Goal: Task Accomplishment & Management: Use online tool/utility

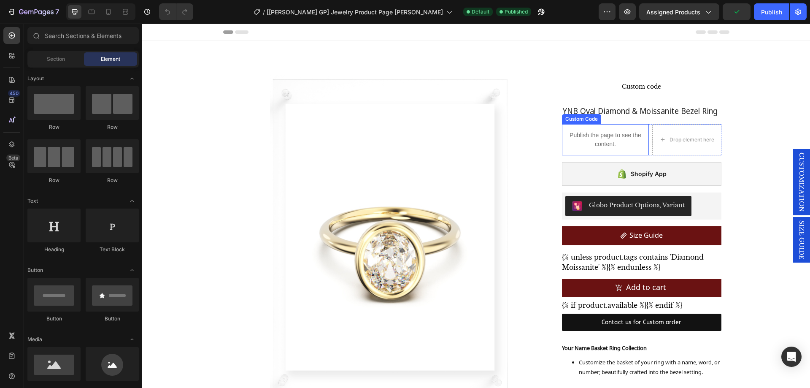
click at [619, 140] on p "Publish the page to see the content." at bounding box center [605, 140] width 86 height 18
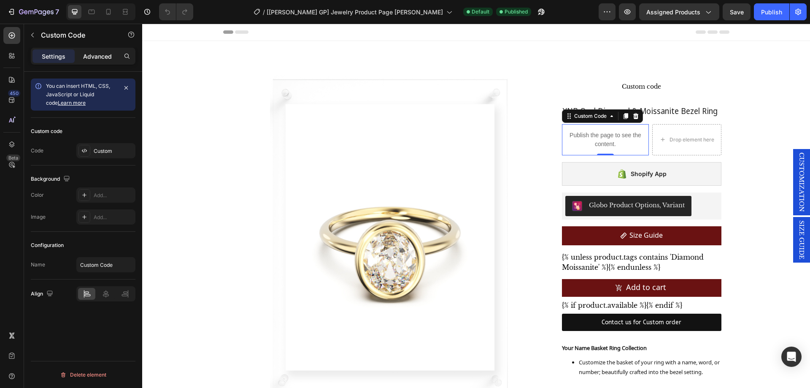
click at [98, 57] on p "Advanced" at bounding box center [97, 56] width 29 height 9
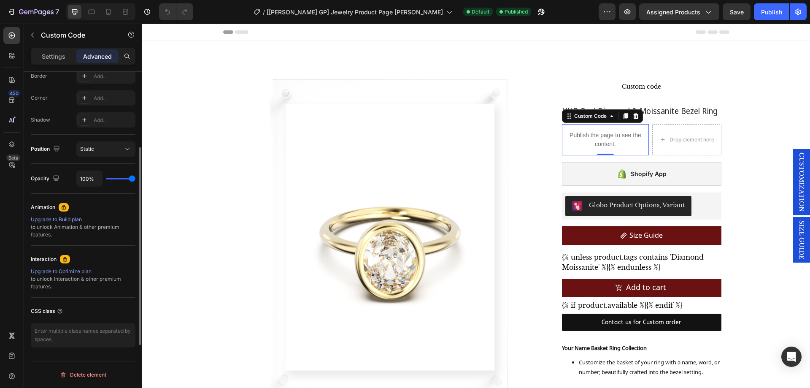
scroll to position [35, 0]
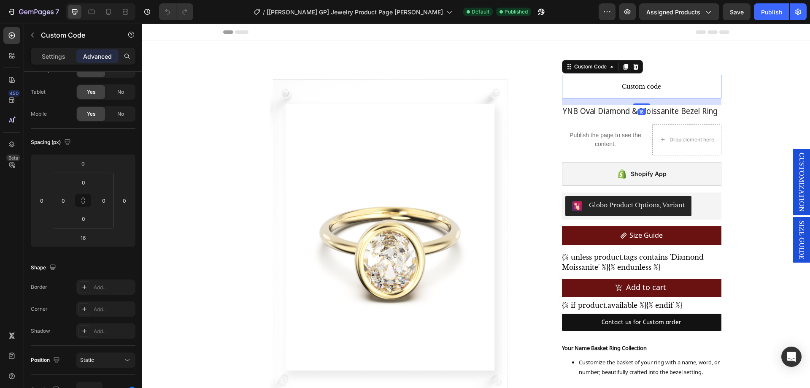
click at [671, 94] on p "Custom code" at bounding box center [641, 87] width 159 height 24
click at [38, 35] on button "button" at bounding box center [32, 34] width 13 height 13
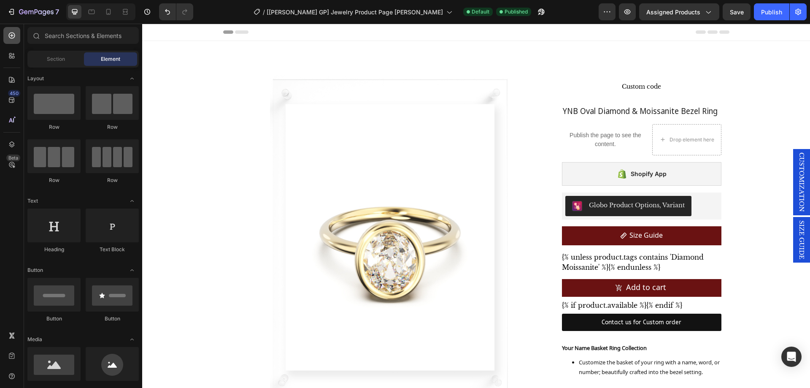
click at [5, 38] on div at bounding box center [11, 35] width 17 height 17
click at [7, 49] on div at bounding box center [11, 55] width 17 height 17
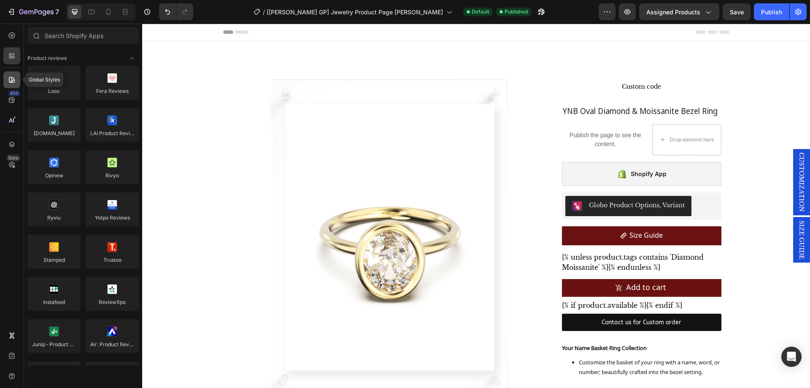
click at [12, 76] on icon at bounding box center [12, 80] width 8 height 8
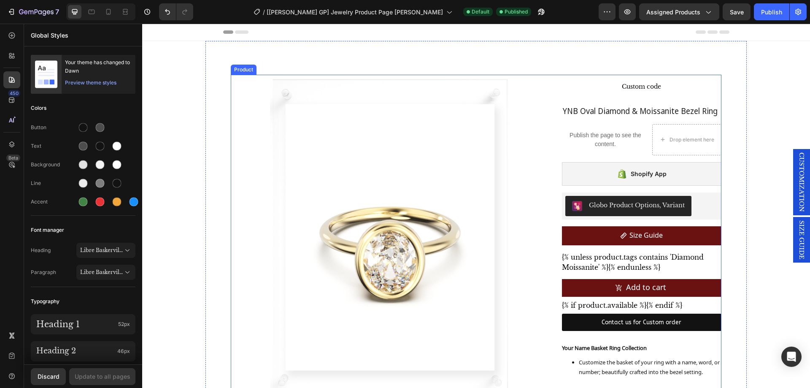
drag, startPoint x: 549, startPoint y: 82, endPoint x: 544, endPoint y: 83, distance: 5.1
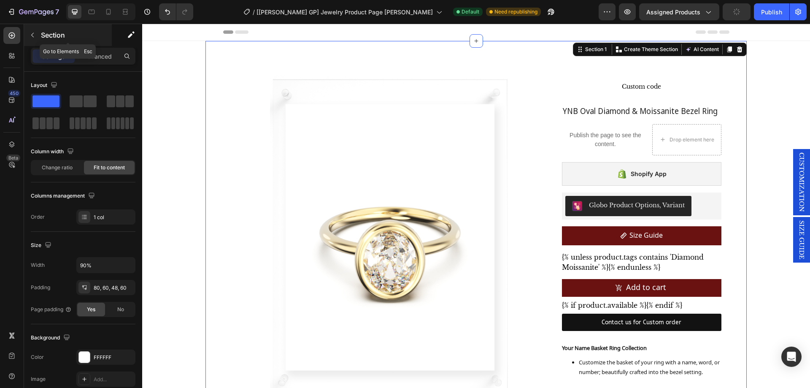
click at [31, 35] on icon "button" at bounding box center [32, 35] width 7 height 7
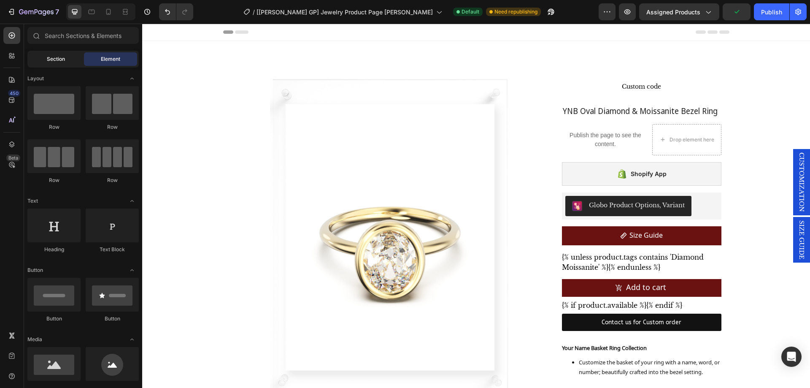
click at [60, 57] on span "Section" at bounding box center [56, 59] width 18 height 8
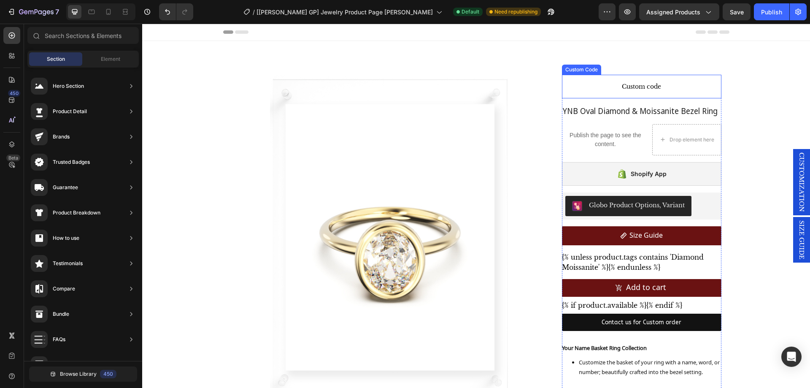
click at [591, 92] on p "Custom code" at bounding box center [641, 87] width 159 height 24
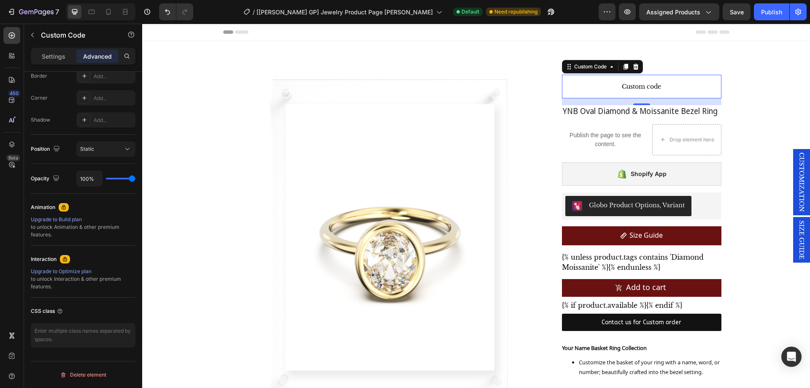
scroll to position [0, 0]
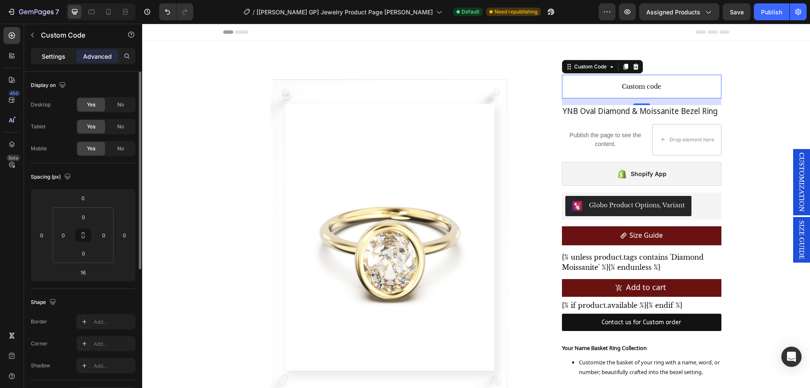
click at [48, 54] on p "Settings" at bounding box center [54, 56] width 24 height 9
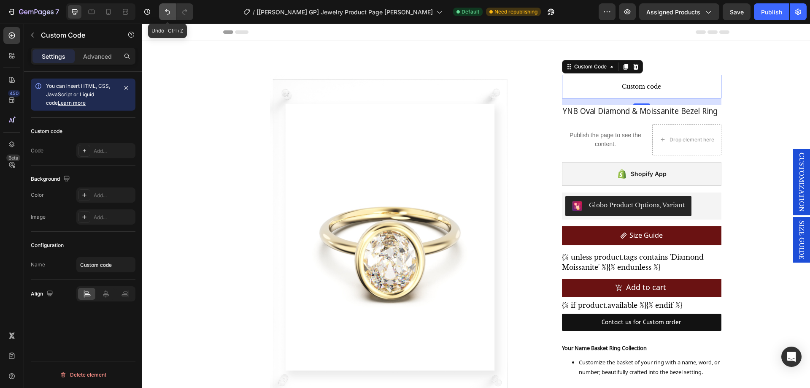
click at [166, 10] on icon "Undo/Redo" at bounding box center [167, 12] width 8 height 8
click at [168, 12] on icon "Undo/Redo" at bounding box center [167, 12] width 8 height 8
click at [642, 87] on span "Custom code" at bounding box center [641, 86] width 159 height 10
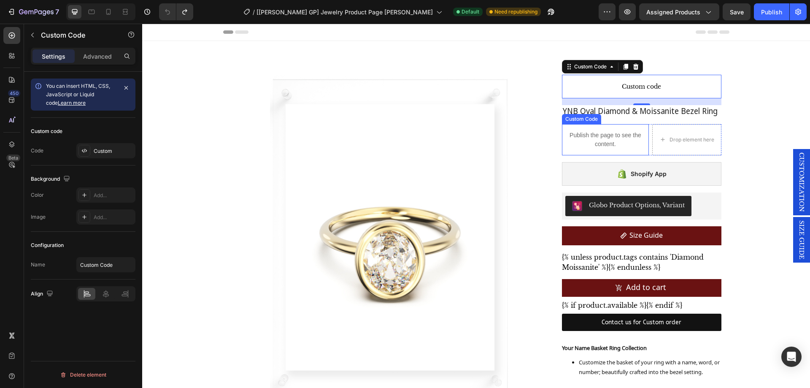
click at [622, 146] on p "Publish the page to see the content." at bounding box center [605, 140] width 86 height 18
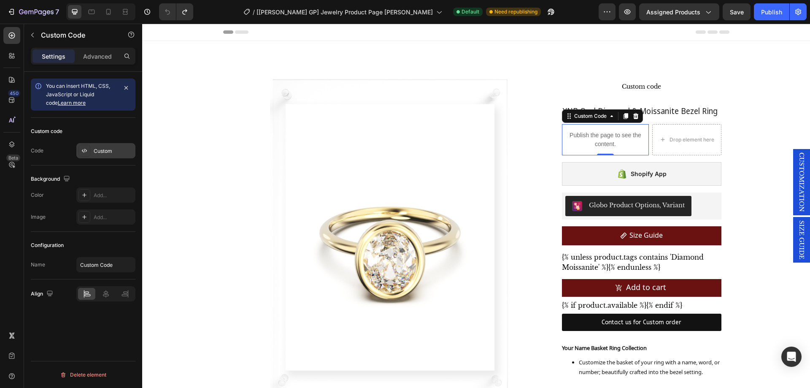
click at [100, 148] on div "Custom" at bounding box center [114, 151] width 40 height 8
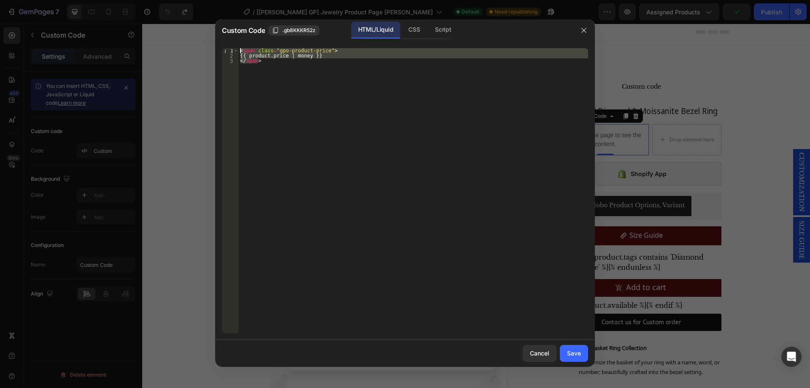
drag, startPoint x: 278, startPoint y: 60, endPoint x: 197, endPoint y: 27, distance: 88.1
click at [197, 27] on div "Custom Code .gb8KKKR52z HTML/Liquid CSS Script </span> 1 2 3 < span class = "gp…" at bounding box center [405, 194] width 810 height 388
type textarea "<span class="gpo-product-price"> {{ product.price | money }}"
click at [581, 27] on icon "button" at bounding box center [583, 30] width 7 height 7
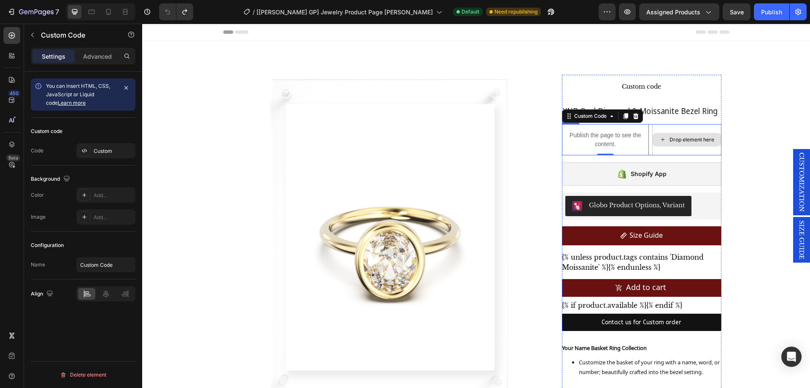
click at [682, 139] on div "Drop element here" at bounding box center [691, 139] width 45 height 7
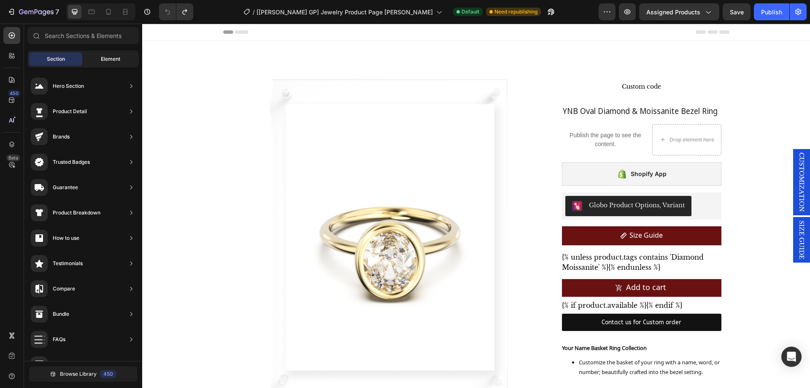
click at [113, 64] on div "Element" at bounding box center [110, 58] width 53 height 13
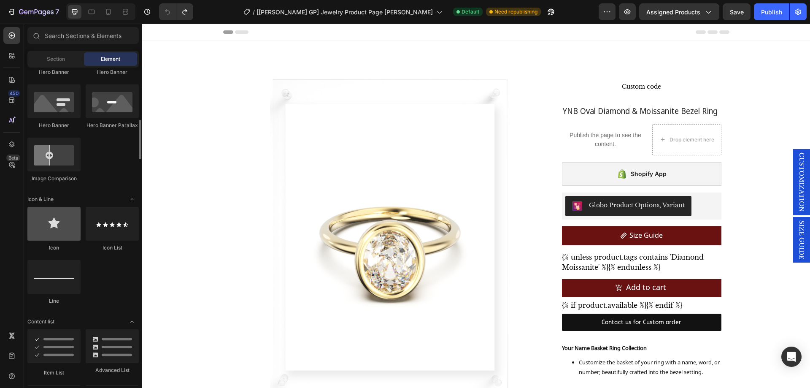
scroll to position [464, 0]
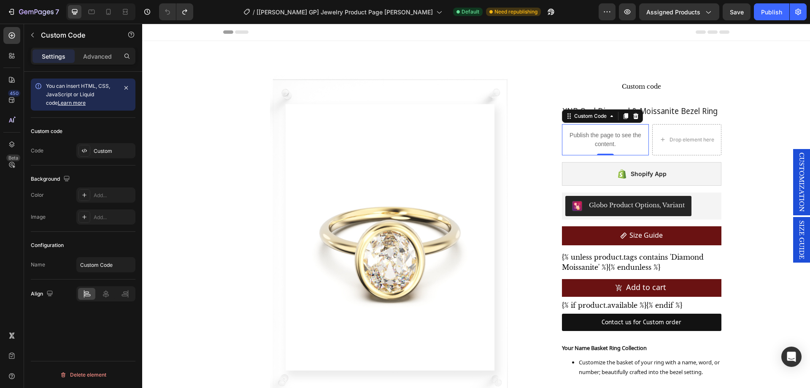
click at [595, 137] on p "Publish the page to see the content." at bounding box center [605, 140] width 86 height 18
click at [793, 365] on div "Open Intercom Messenger" at bounding box center [791, 357] width 22 height 22
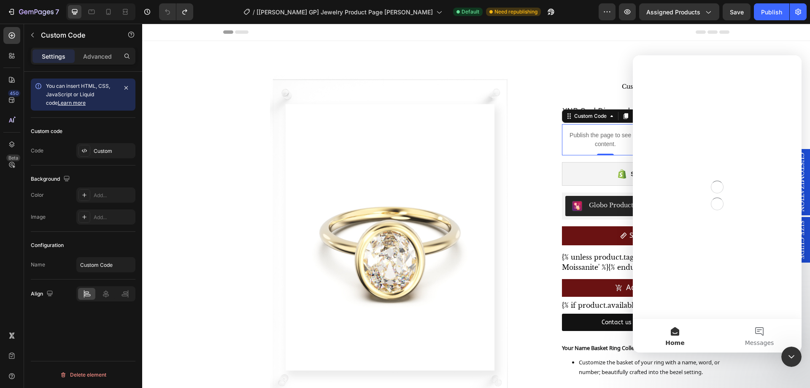
scroll to position [0, 0]
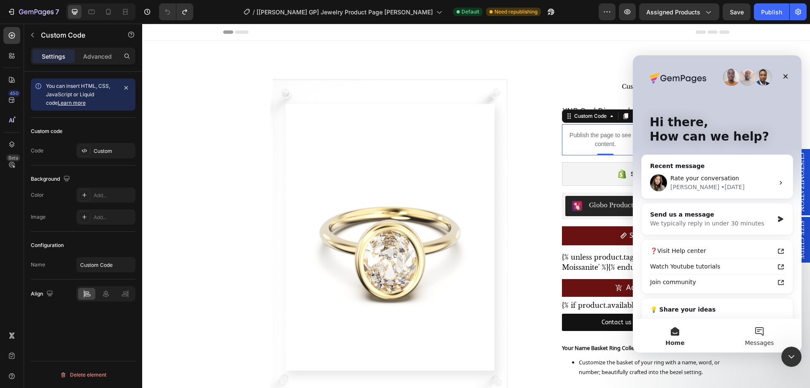
click at [769, 331] on button "Messages" at bounding box center [759, 336] width 84 height 34
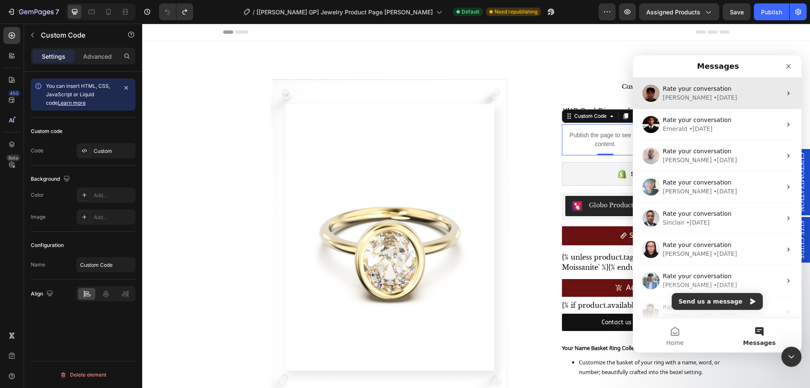
click at [713, 97] on div "• [DATE]" at bounding box center [725, 97] width 24 height 9
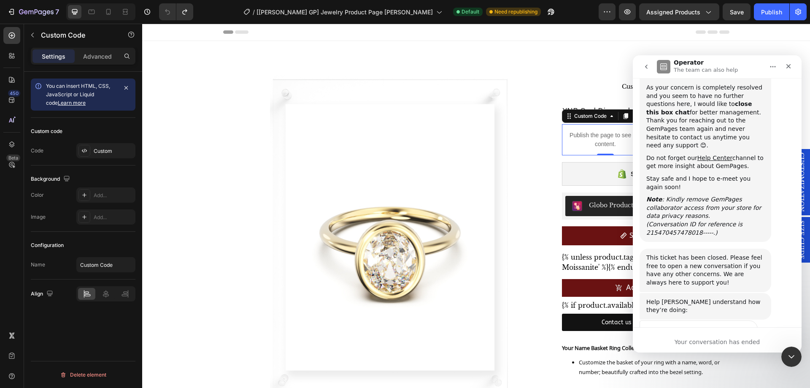
scroll to position [694, 0]
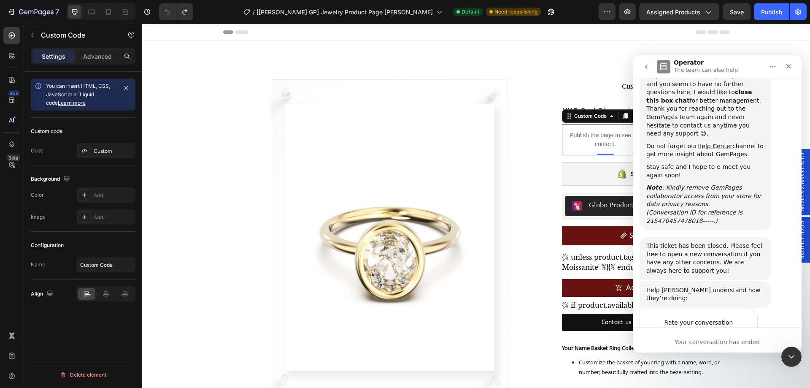
click at [645, 67] on icon "go back" at bounding box center [646, 67] width 3 height 4
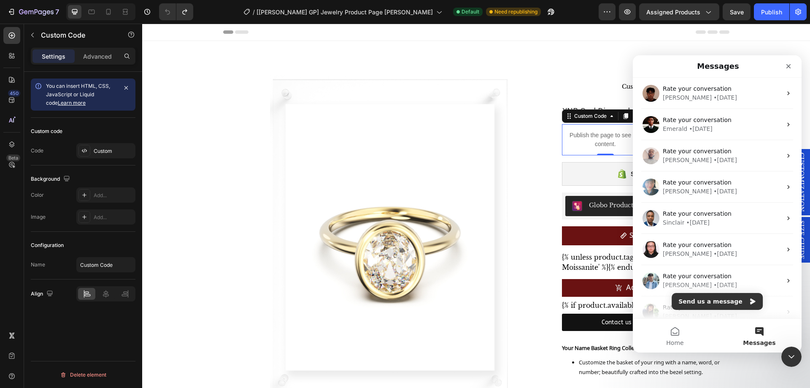
scroll to position [0, 0]
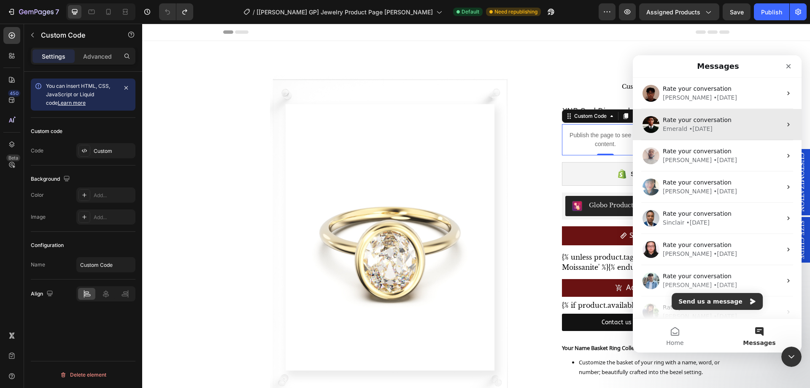
click at [713, 124] on div "Rate your conversation" at bounding box center [722, 120] width 119 height 9
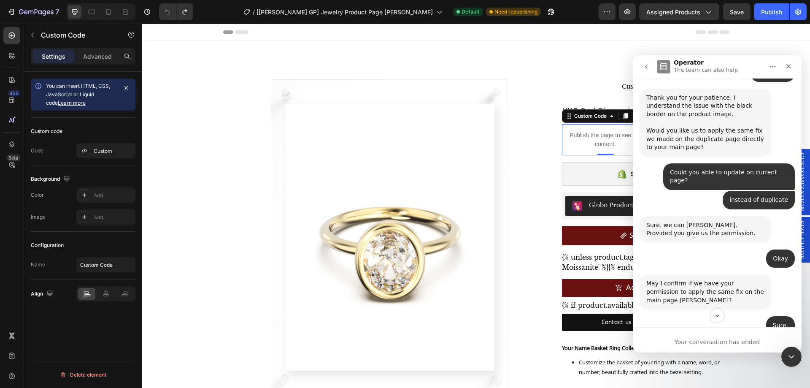
scroll to position [1064, 0]
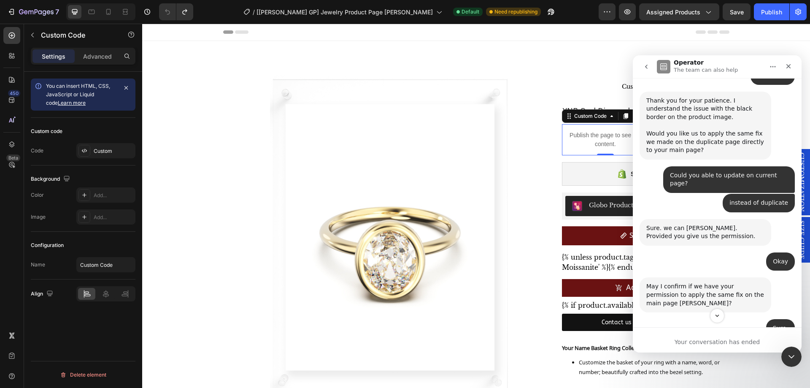
click at [648, 69] on icon "go back" at bounding box center [646, 66] width 7 height 7
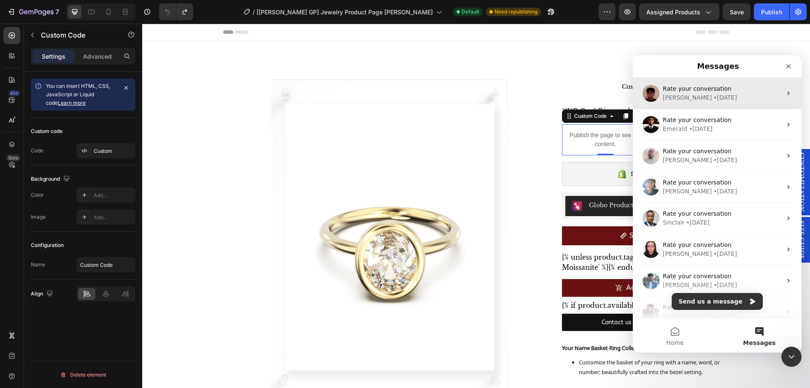
scroll to position [0, 0]
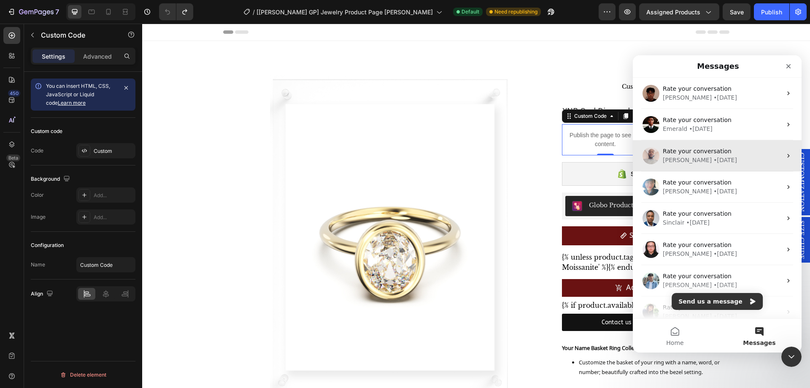
click at [721, 161] on div "[PERSON_NAME] • [DATE]" at bounding box center [722, 160] width 119 height 9
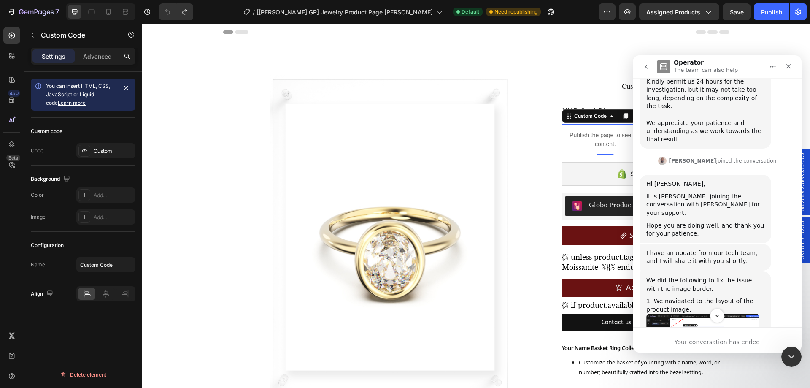
scroll to position [639, 0]
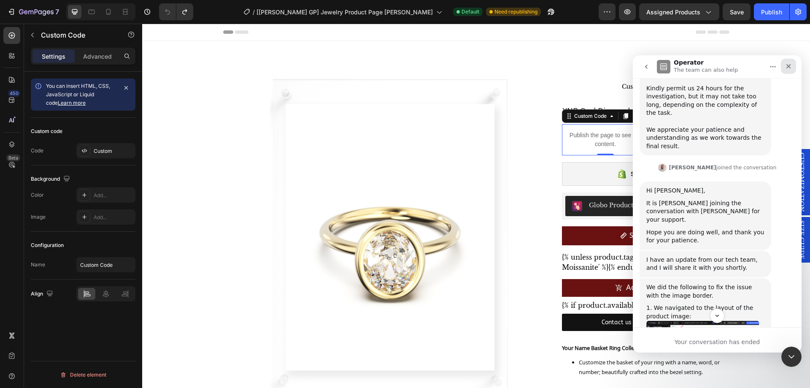
click at [785, 65] on div "Close" at bounding box center [788, 66] width 15 height 15
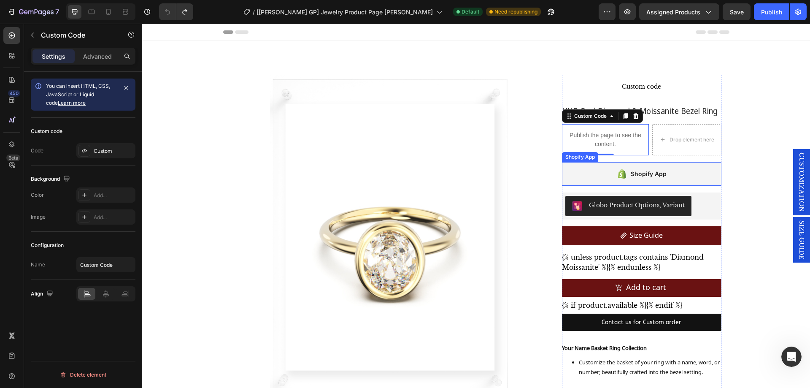
scroll to position [1229, 0]
click at [624, 147] on p "Publish the page to see the content." at bounding box center [605, 140] width 86 height 18
click at [594, 140] on p "Publish the page to see the content." at bounding box center [605, 140] width 86 height 18
click at [107, 153] on div "Custom" at bounding box center [114, 151] width 40 height 8
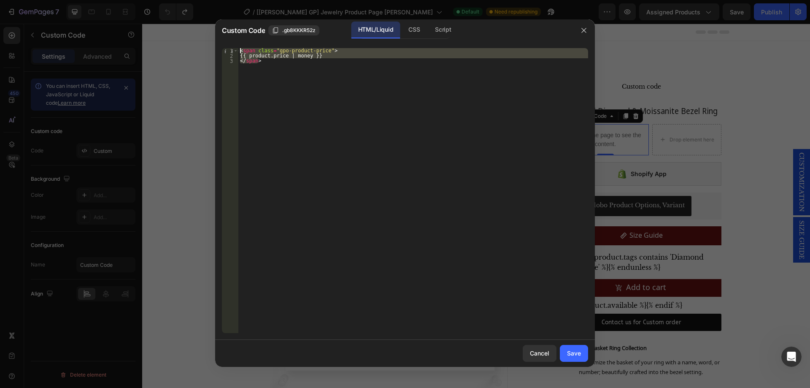
drag, startPoint x: 286, startPoint y: 72, endPoint x: 196, endPoint y: 25, distance: 101.3
click at [185, 24] on div "Custom Code .gb8KKKR52z HTML/Liquid CSS Script </span> 1 2 3 < span class = "gp…" at bounding box center [405, 194] width 810 height 388
type textarea "<span class="gpo-product-price"> {{ product.price | money }}"
paste textarea
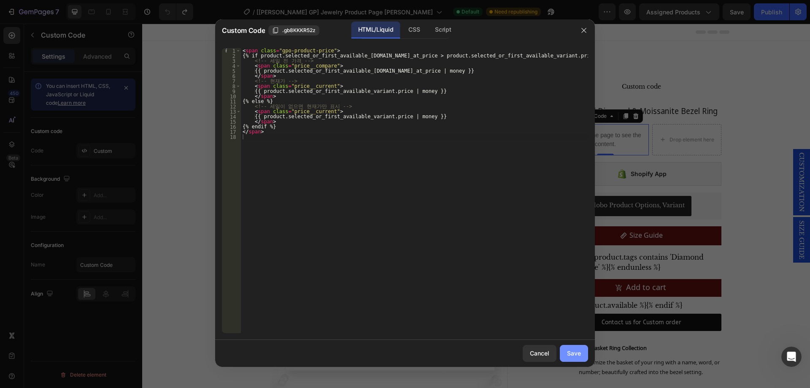
click at [575, 356] on div "Save" at bounding box center [574, 352] width 14 height 9
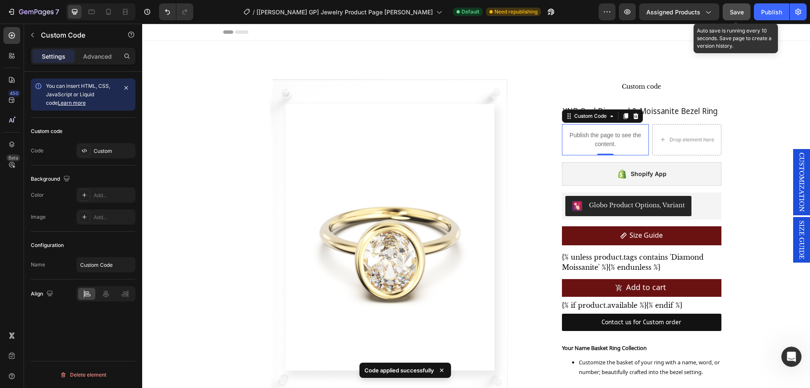
click at [737, 13] on span "Save" at bounding box center [737, 11] width 14 height 7
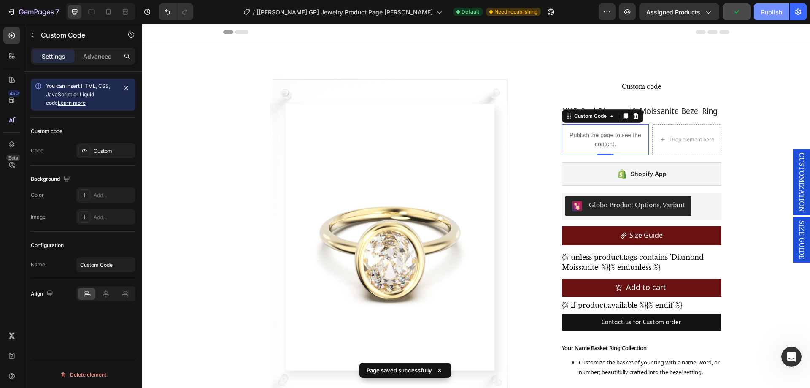
click at [769, 16] on div "Publish" at bounding box center [771, 12] width 21 height 9
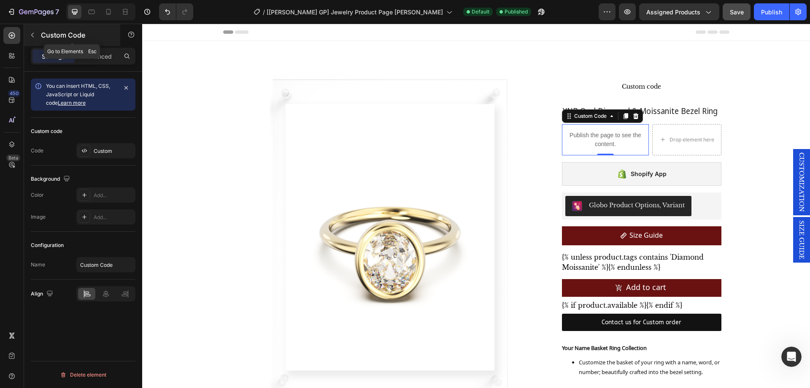
click at [27, 39] on button "button" at bounding box center [32, 34] width 13 height 13
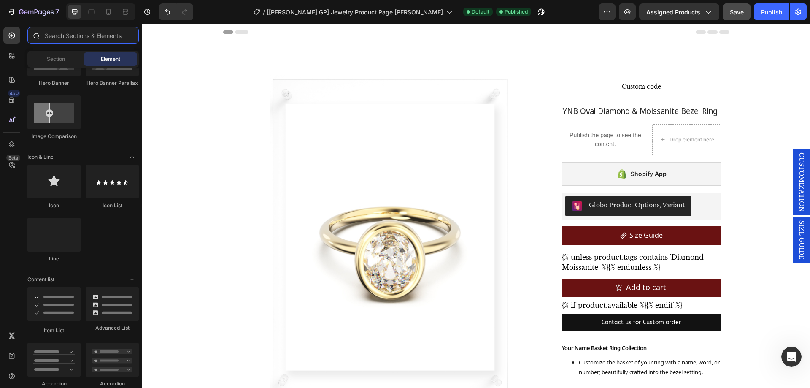
click at [79, 38] on input "text" at bounding box center [82, 35] width 111 height 17
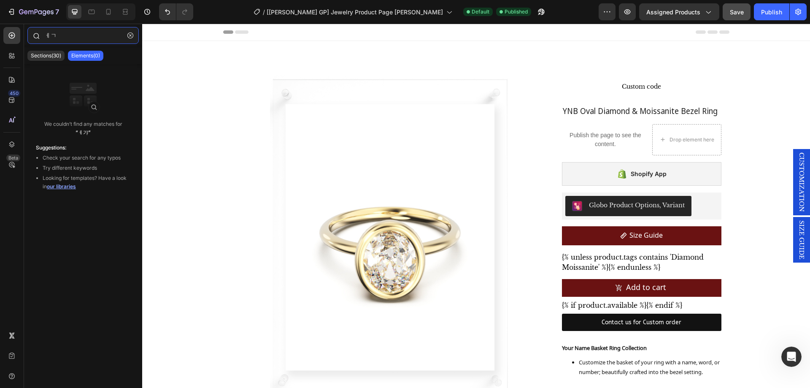
type input "ㅔ"
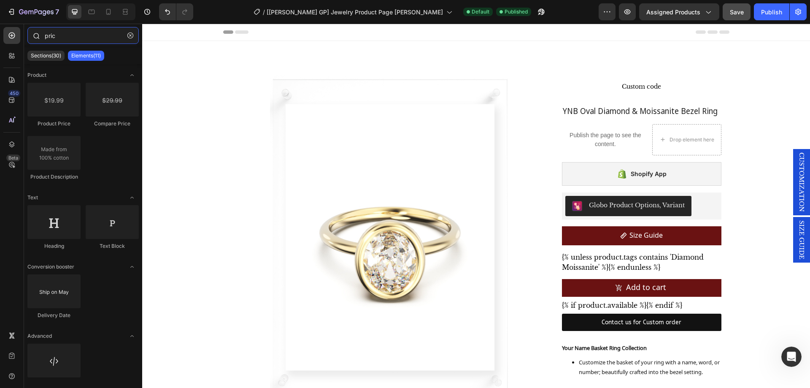
type input "price"
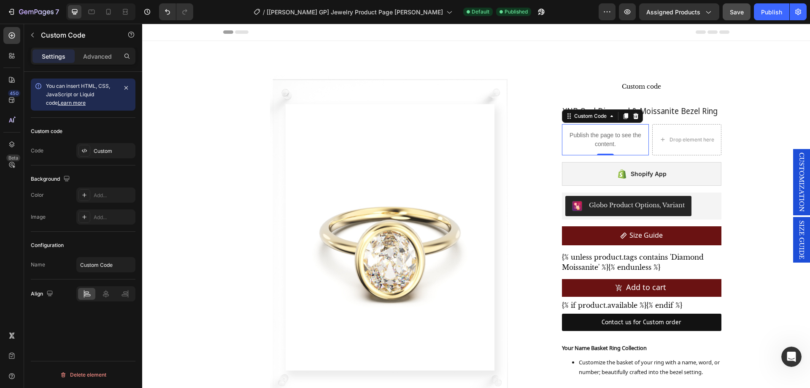
click at [628, 146] on p "Publish the page to see the content." at bounding box center [605, 140] width 86 height 18
drag, startPoint x: 633, startPoint y: 115, endPoint x: 637, endPoint y: 121, distance: 7.5
click at [633, 115] on icon at bounding box center [635, 116] width 5 height 6
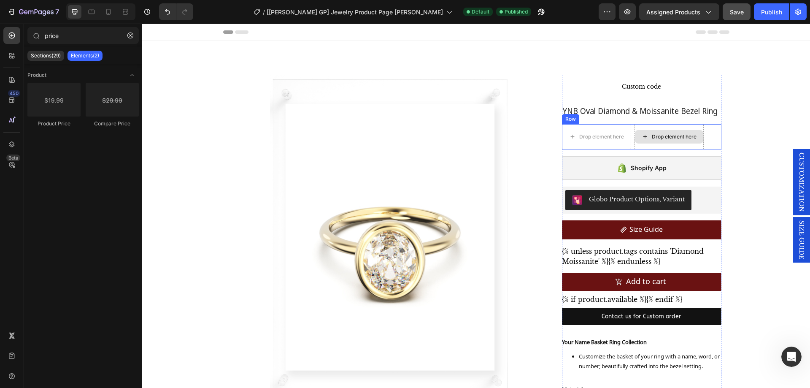
click at [664, 136] on div "Drop element here" at bounding box center [674, 136] width 45 height 7
drag, startPoint x: 241, startPoint y: 125, endPoint x: 238, endPoint y: 100, distance: 25.5
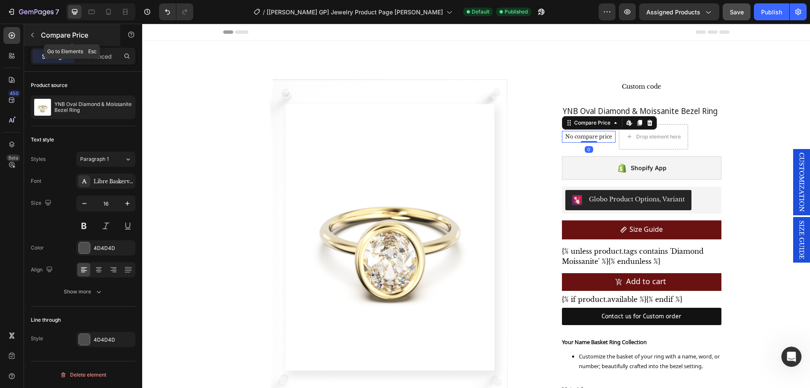
click at [33, 36] on icon "button" at bounding box center [32, 35] width 7 height 7
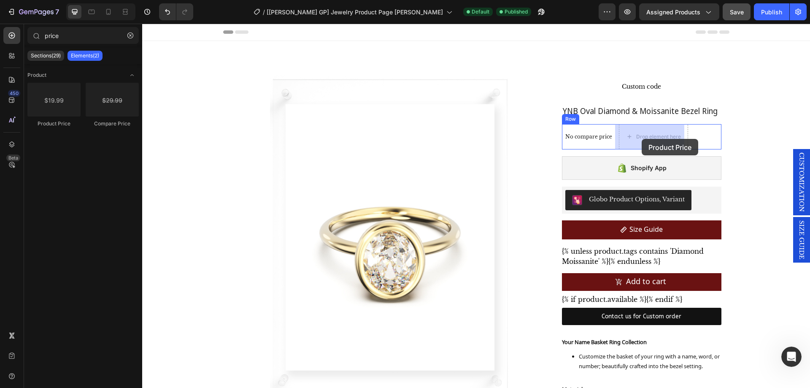
drag, startPoint x: 194, startPoint y: 134, endPoint x: 642, endPoint y: 139, distance: 447.6
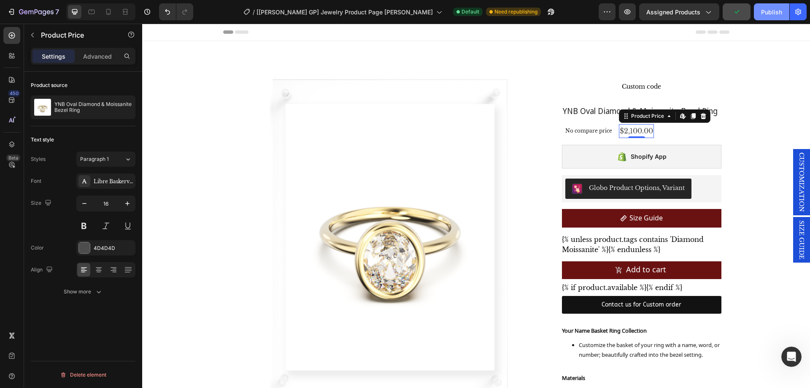
click at [774, 18] on button "Publish" at bounding box center [771, 11] width 35 height 17
click at [625, 15] on icon "button" at bounding box center [627, 12] width 8 height 8
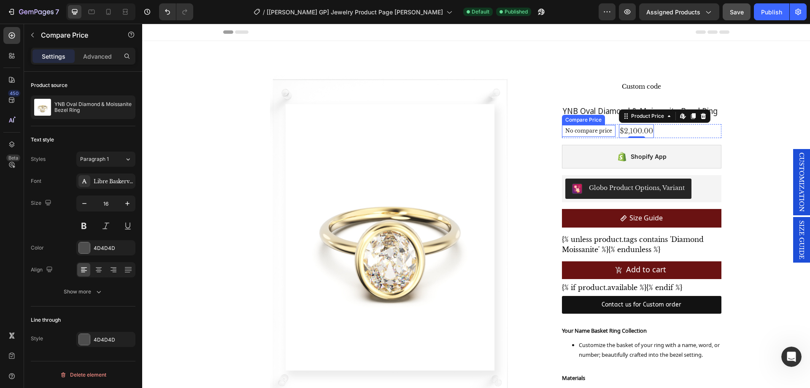
click at [598, 133] on p "No compare price" at bounding box center [588, 130] width 47 height 5
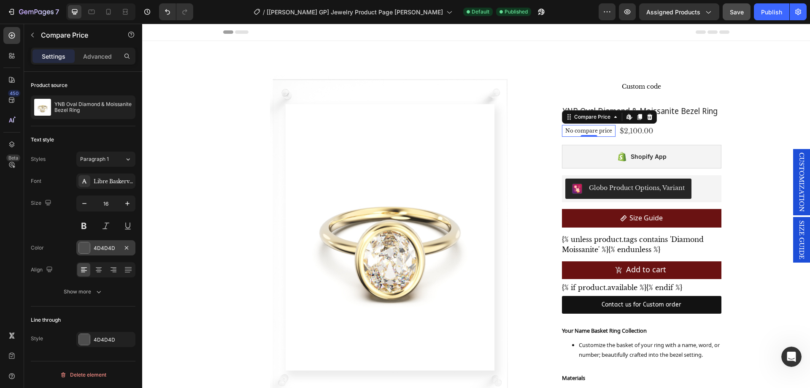
click at [81, 247] on div at bounding box center [84, 247] width 11 height 11
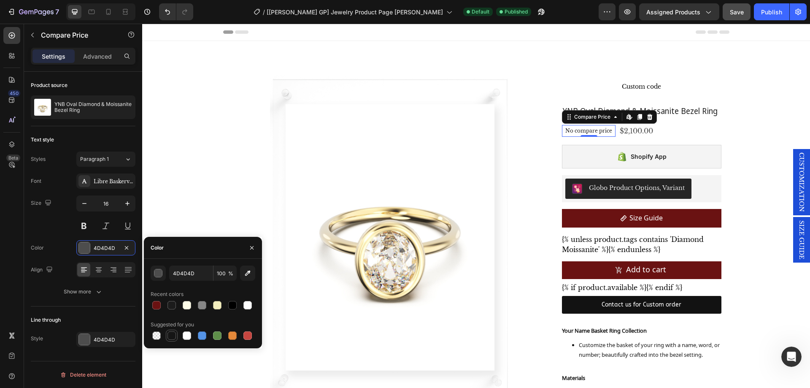
click at [168, 332] on div at bounding box center [171, 335] width 8 height 8
click at [157, 335] on div at bounding box center [156, 335] width 8 height 8
type input "000000"
click at [157, 274] on div "button" at bounding box center [158, 273] width 8 height 8
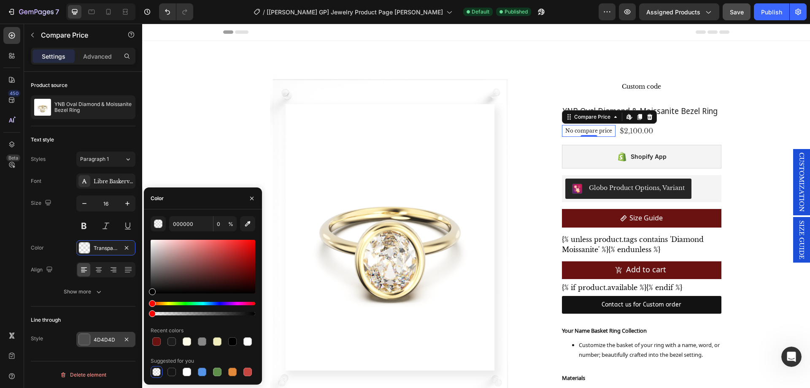
drag, startPoint x: 135, startPoint y: 300, endPoint x: 97, endPoint y: 340, distance: 54.6
click at [97, 340] on div "450 Beta price Sections(29) Elements(2) Product Product Price Compare Price Com…" at bounding box center [71, 206] width 142 height 364
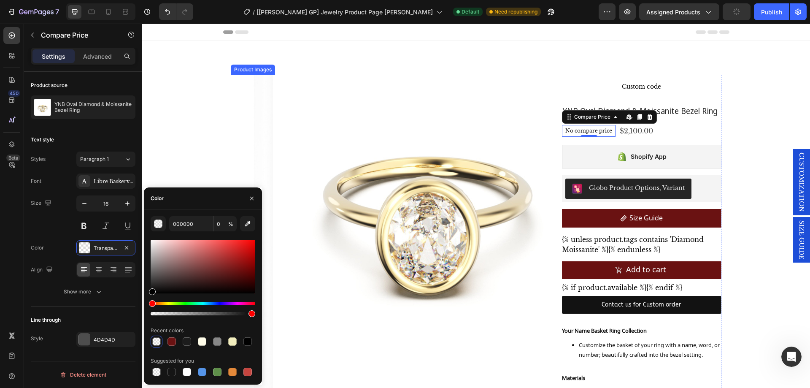
drag, startPoint x: 297, startPoint y: 337, endPoint x: 310, endPoint y: 302, distance: 37.0
type input "95"
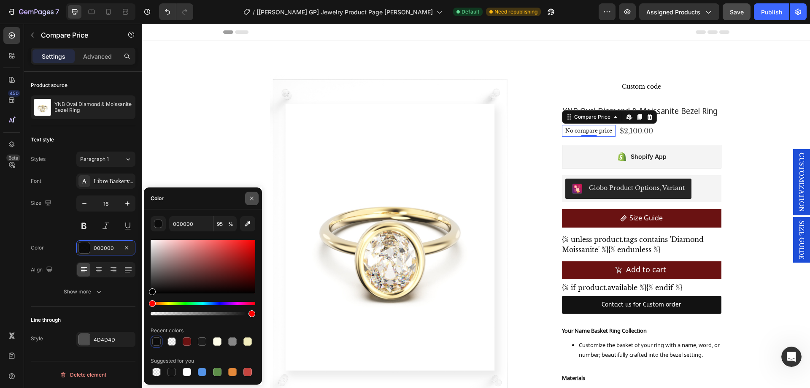
click at [252, 197] on icon "button" at bounding box center [251, 198] width 7 height 7
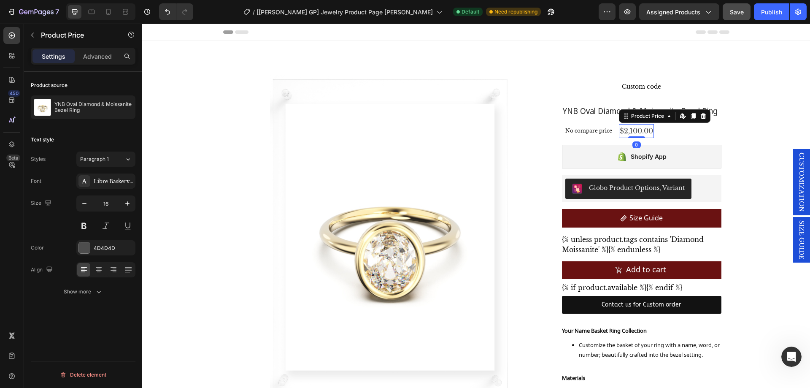
click at [630, 131] on div "$2,100.00" at bounding box center [636, 131] width 35 height 14
click at [97, 250] on div "4D4D4D" at bounding box center [106, 248] width 24 height 8
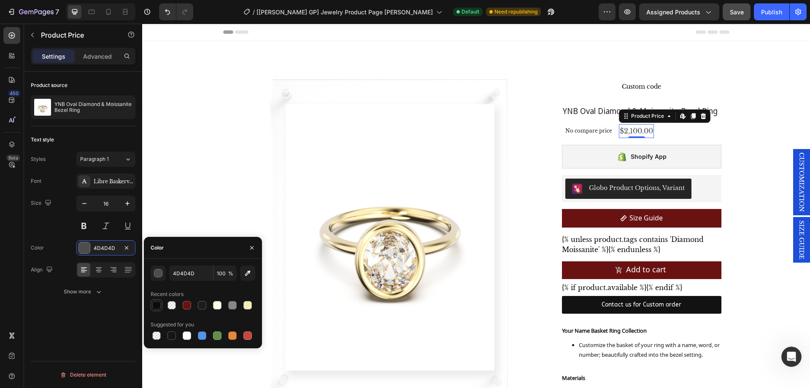
click at [157, 306] on div at bounding box center [156, 305] width 8 height 8
type input "000000"
type input "95"
drag, startPoint x: 755, startPoint y: 67, endPoint x: 742, endPoint y: 32, distance: 36.8
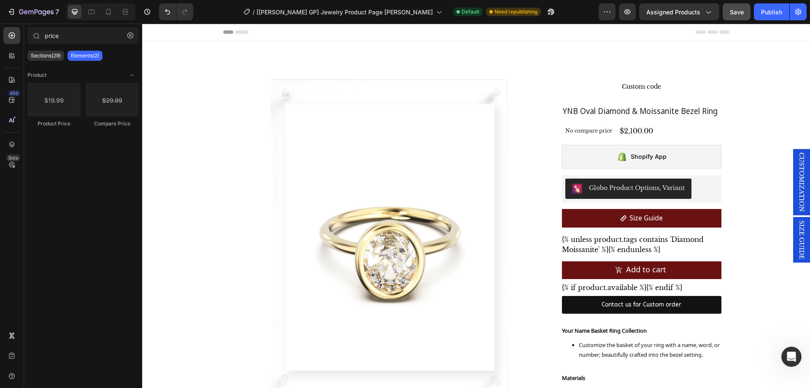
click at [738, 4] on button "Save" at bounding box center [737, 11] width 28 height 17
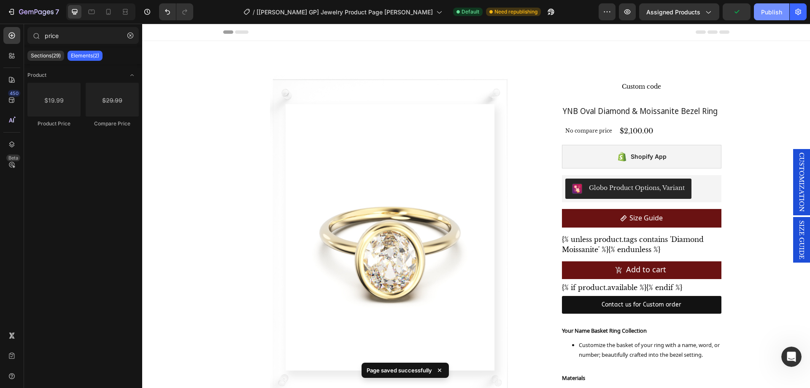
click at [777, 15] on div "Publish" at bounding box center [771, 12] width 21 height 9
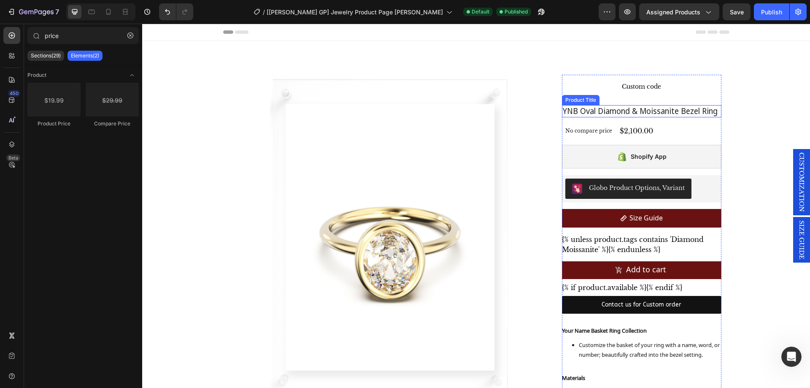
click at [601, 110] on h1 "YNB Oval Diamond & Moissanite Bezel Ring" at bounding box center [641, 111] width 159 height 12
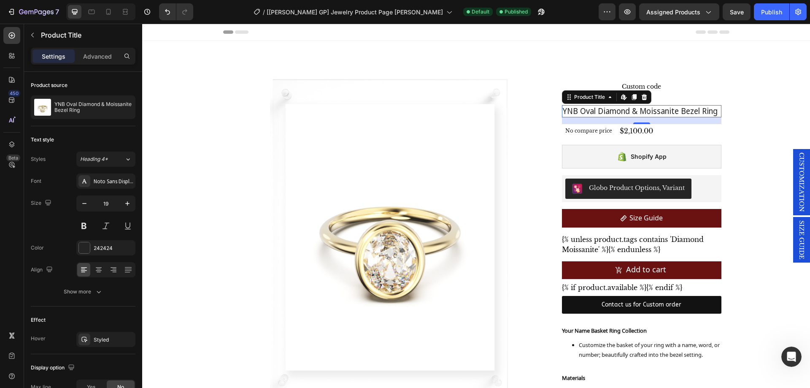
click at [613, 121] on div "16" at bounding box center [641, 120] width 159 height 7
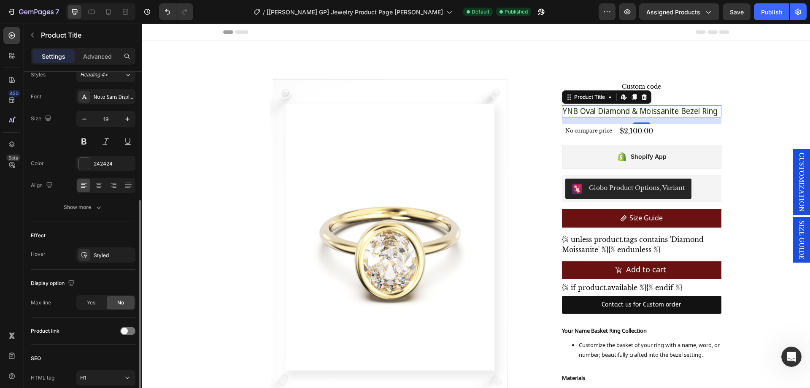
scroll to position [122, 0]
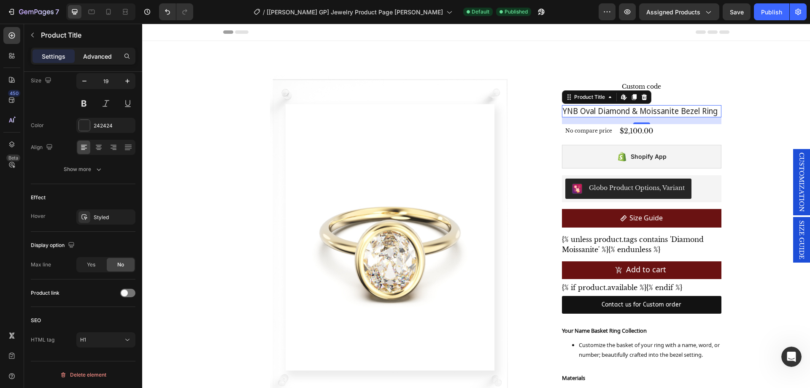
click at [96, 59] on p "Advanced" at bounding box center [97, 56] width 29 height 9
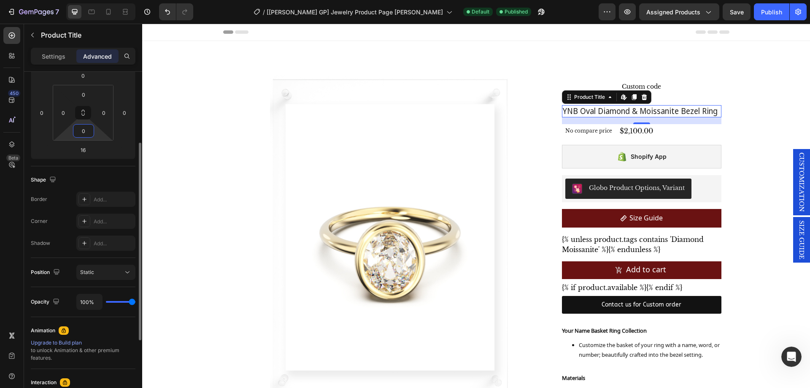
click at [86, 133] on input "0" at bounding box center [83, 130] width 17 height 13
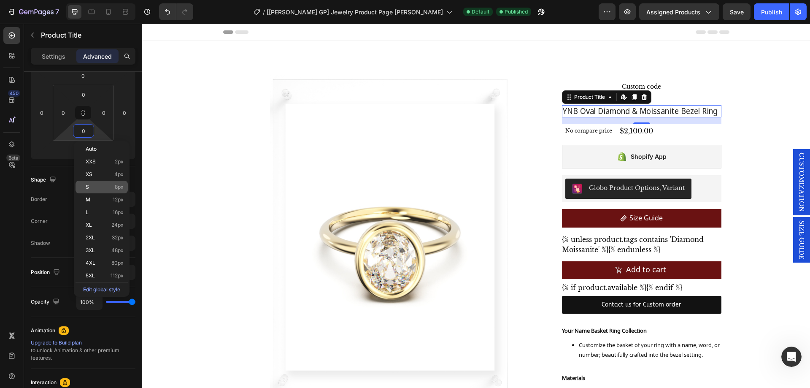
click at [95, 190] on div "S 8px" at bounding box center [102, 187] width 52 height 13
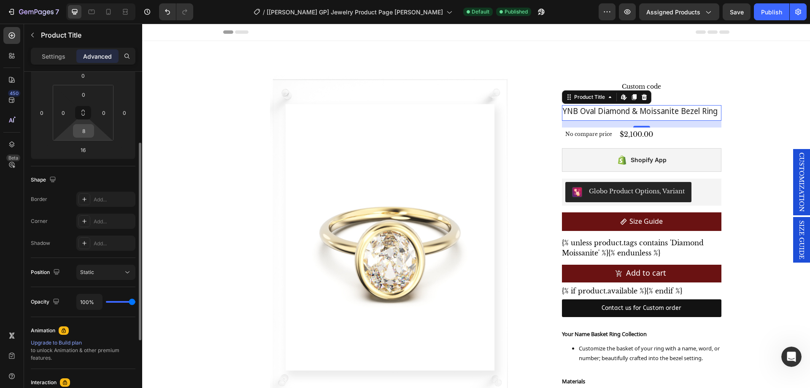
click at [84, 137] on div "8" at bounding box center [83, 130] width 21 height 13
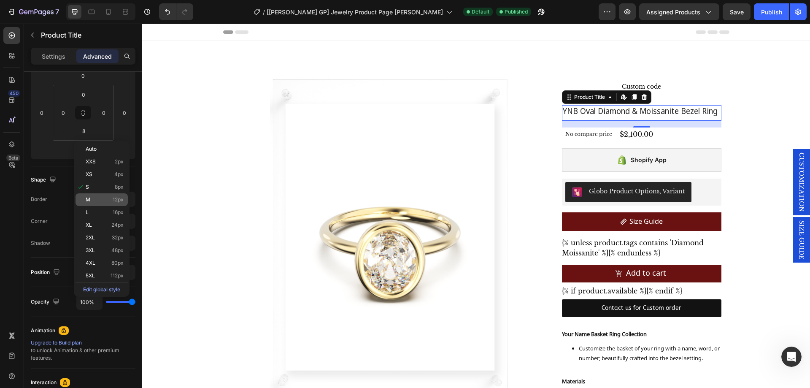
click at [96, 197] on p "M 12px" at bounding box center [105, 200] width 38 height 6
type input "12"
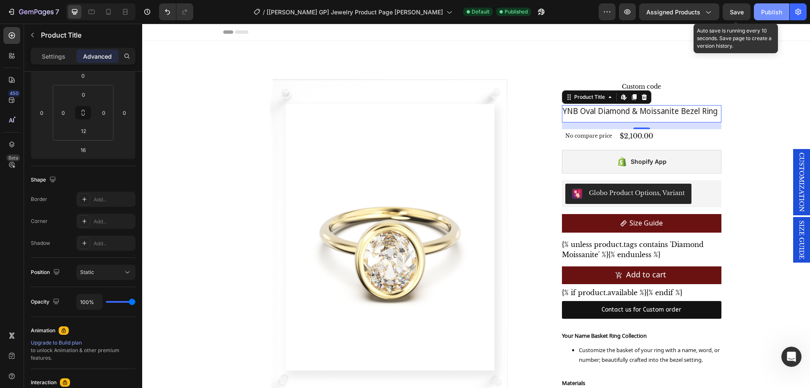
drag, startPoint x: 742, startPoint y: 11, endPoint x: 757, endPoint y: 13, distance: 15.8
click at [742, 11] on span "Save" at bounding box center [737, 11] width 14 height 7
click at [769, 13] on div "Publish" at bounding box center [771, 12] width 21 height 9
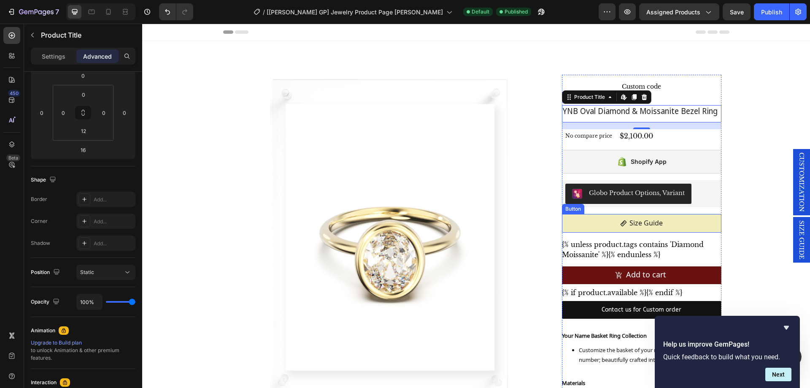
click at [686, 224] on link "Size Guide" at bounding box center [641, 223] width 159 height 19
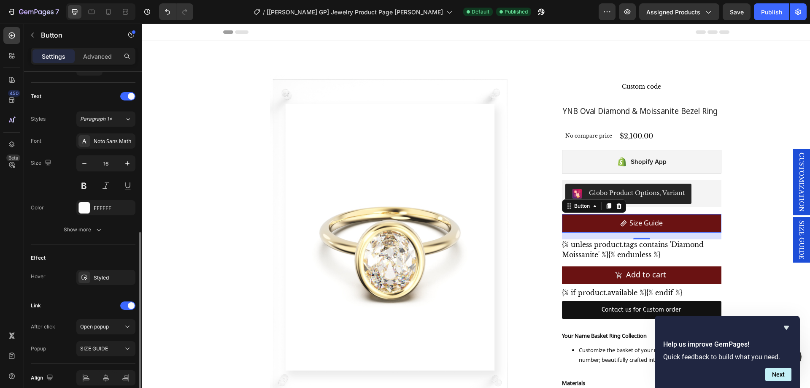
scroll to position [375, 0]
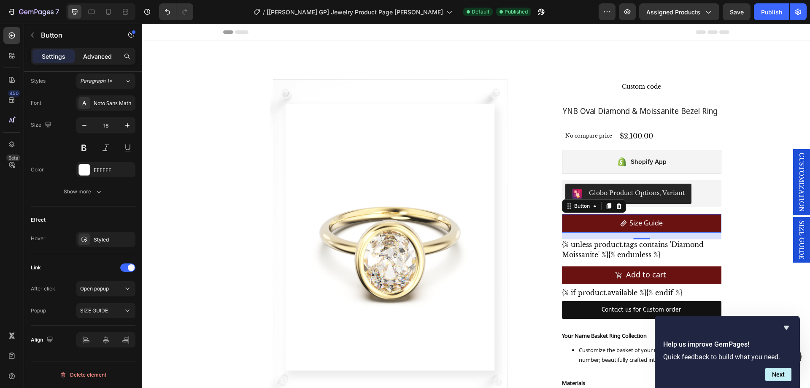
click at [99, 56] on p "Advanced" at bounding box center [97, 56] width 29 height 9
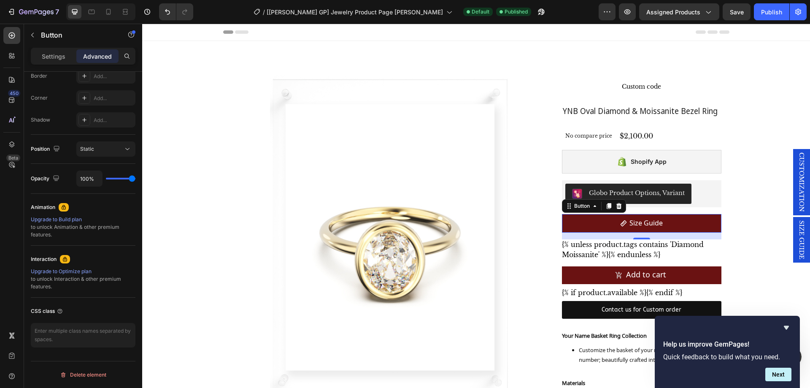
scroll to position [1229, 0]
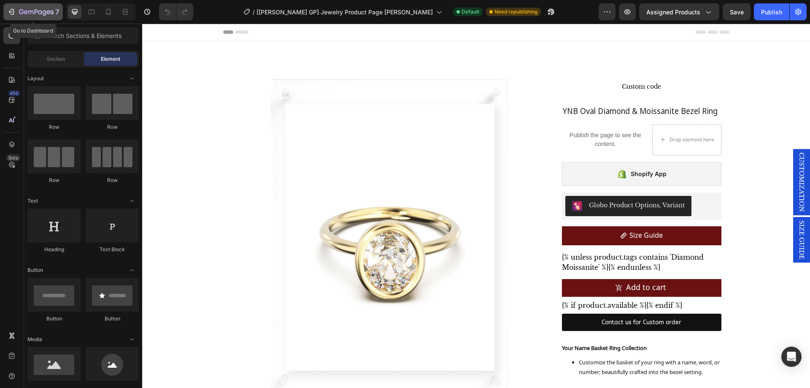
click at [14, 14] on icon "button" at bounding box center [11, 12] width 8 height 8
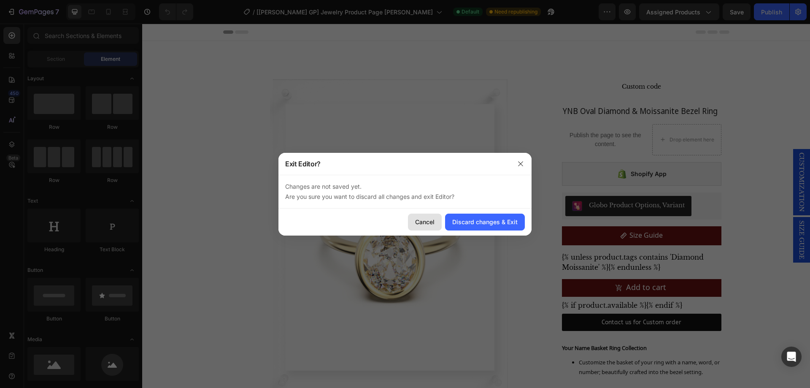
drag, startPoint x: 282, startPoint y: 192, endPoint x: 425, endPoint y: 216, distance: 144.5
click at [425, 216] on button "Cancel" at bounding box center [425, 221] width 34 height 17
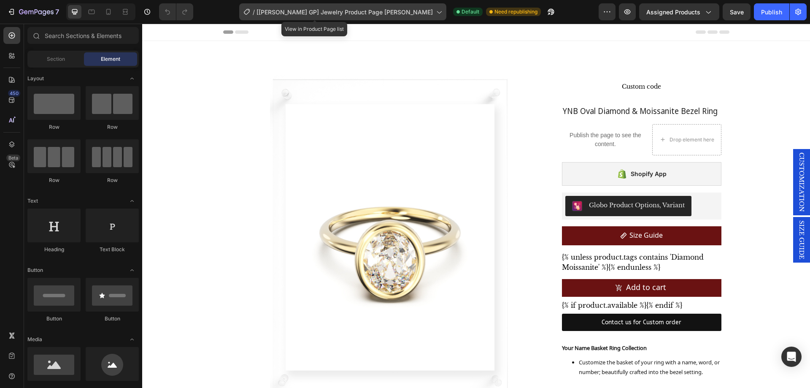
click at [389, 8] on span "[[PERSON_NAME] GP] Jewelry Product Page [PERSON_NAME]" at bounding box center [344, 12] width 176 height 9
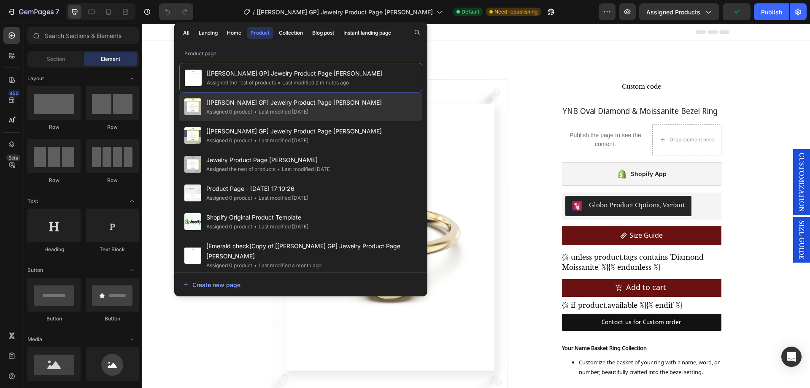
click at [351, 110] on div "[Celia GP] Jewelry Product Page GP Jeffrey Assigned 0 product • Last modified 4…" at bounding box center [300, 106] width 243 height 29
